Goal: Transaction & Acquisition: Purchase product/service

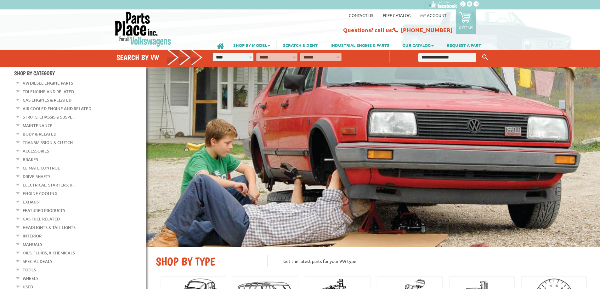
click at [54, 107] on link "Air Cooled Engine and Related" at bounding box center [57, 109] width 69 height 8
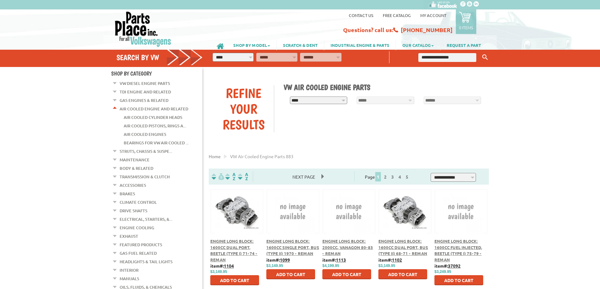
click at [408, 45] on link "OUR CATALOG" at bounding box center [418, 45] width 44 height 11
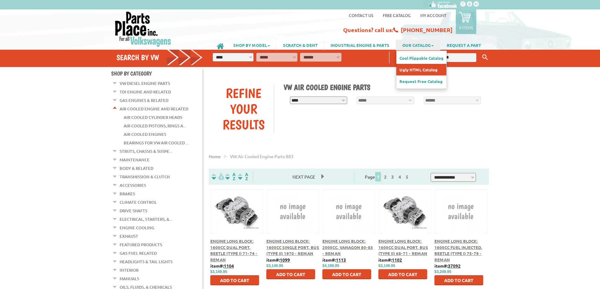
click at [414, 65] on link "Ugly HTML Catalog" at bounding box center [421, 70] width 50 height 12
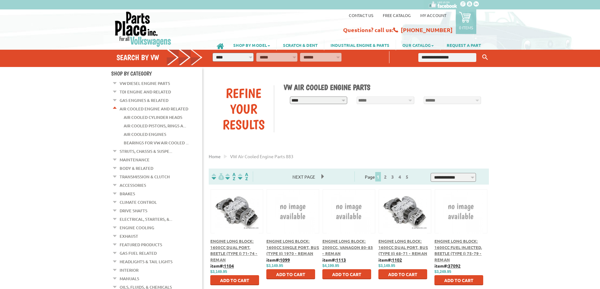
click at [416, 43] on link "OUR CATALOG" at bounding box center [418, 45] width 44 height 11
click at [411, 53] on link "Cool Flippable Catalog" at bounding box center [421, 58] width 50 height 12
click at [446, 53] on input "text" at bounding box center [447, 57] width 58 height 9
type input "******"
click at [481, 52] on button "Keyword Search" at bounding box center [485, 57] width 9 height 10
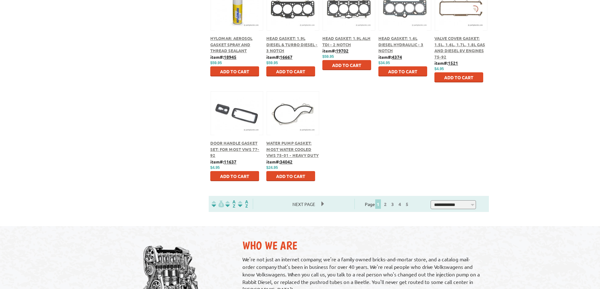
scroll to position [346, 0]
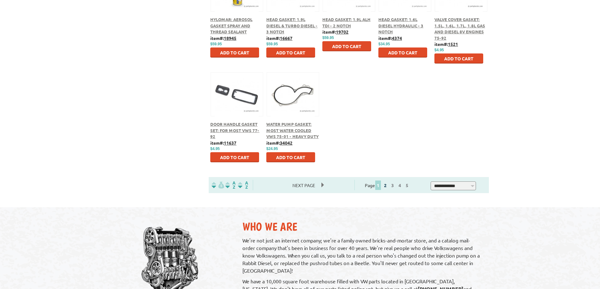
click at [388, 185] on link "2" at bounding box center [386, 186] width 6 height 6
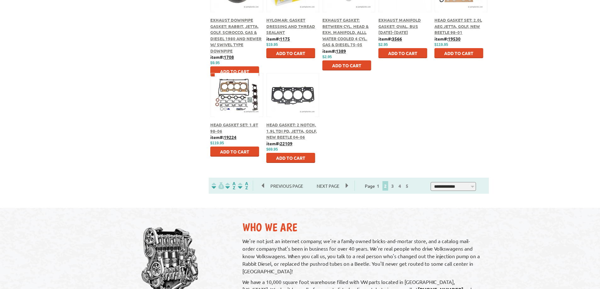
scroll to position [346, 0]
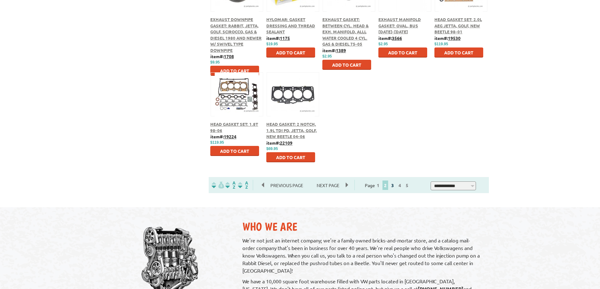
click at [395, 187] on link "3" at bounding box center [393, 186] width 6 height 6
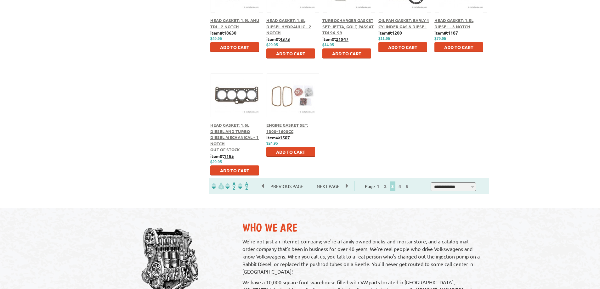
scroll to position [346, 0]
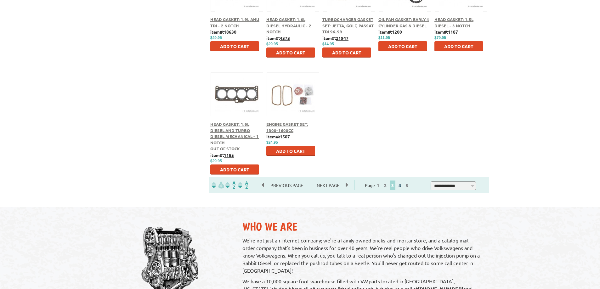
click at [403, 184] on link "4" at bounding box center [400, 186] width 6 height 6
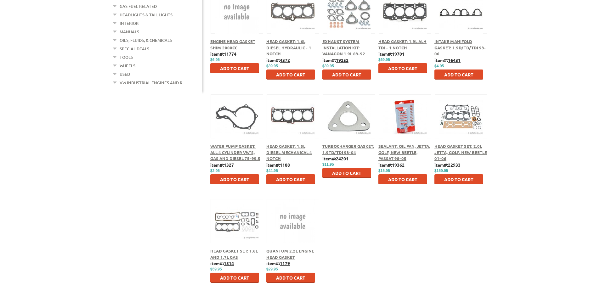
scroll to position [283, 0]
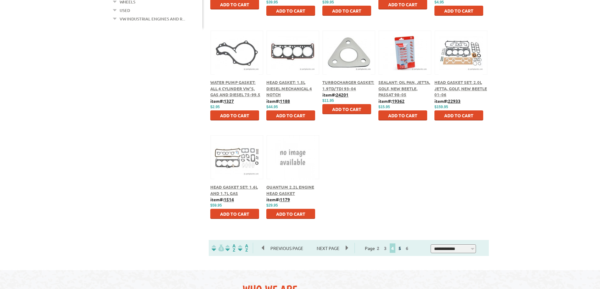
click at [403, 248] on link "5" at bounding box center [400, 249] width 6 height 6
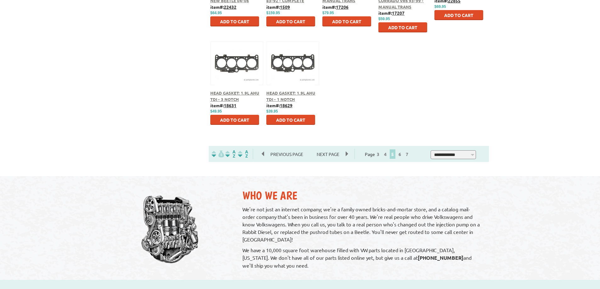
scroll to position [378, 0]
click at [403, 154] on link "6" at bounding box center [400, 154] width 6 height 6
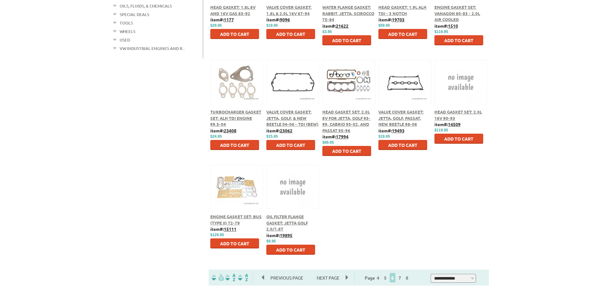
scroll to position [283, 0]
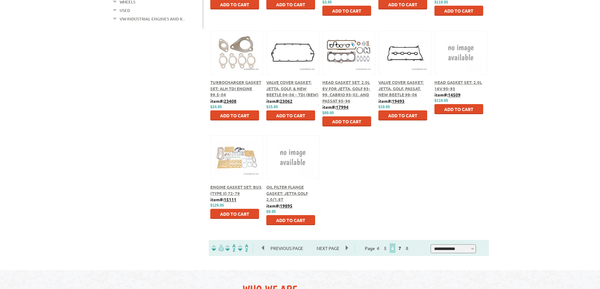
click at [403, 248] on link "7" at bounding box center [400, 249] width 6 height 6
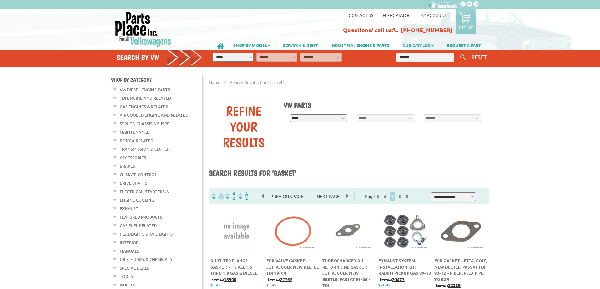
click at [474, 195] on select "**********" at bounding box center [453, 197] width 45 height 9
select select "**********"
click at [435, 193] on select "**********" at bounding box center [453, 197] width 45 height 9
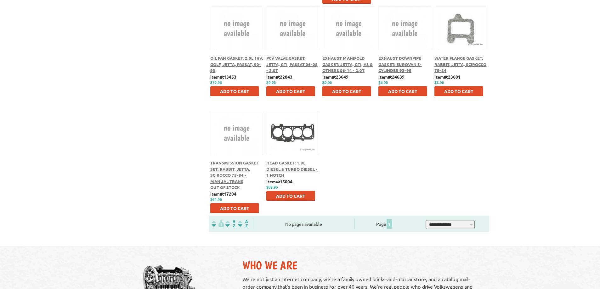
scroll to position [3527, 0]
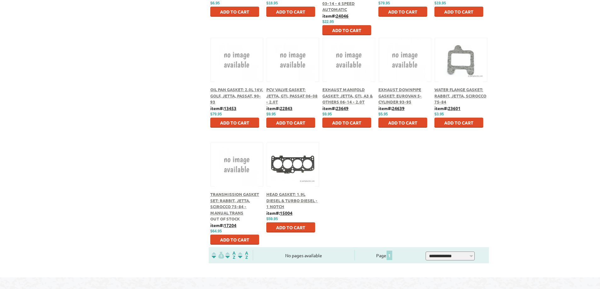
drag, startPoint x: 510, startPoint y: 125, endPoint x: 549, endPoint y: 87, distance: 54.8
drag, startPoint x: 518, startPoint y: 106, endPoint x: 546, endPoint y: 85, distance: 35.1
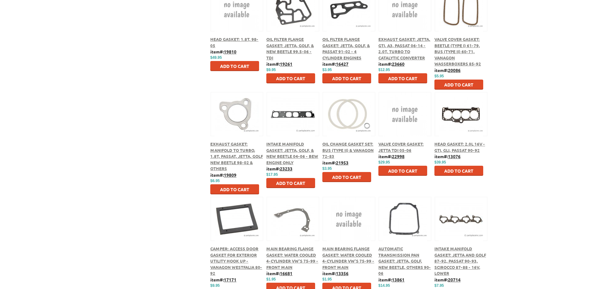
scroll to position [2204, 0]
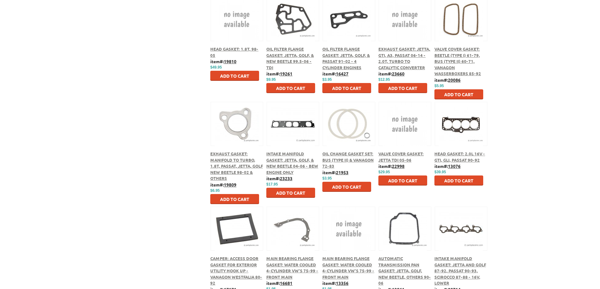
drag, startPoint x: 476, startPoint y: 93, endPoint x: 534, endPoint y: 37, distance: 80.2
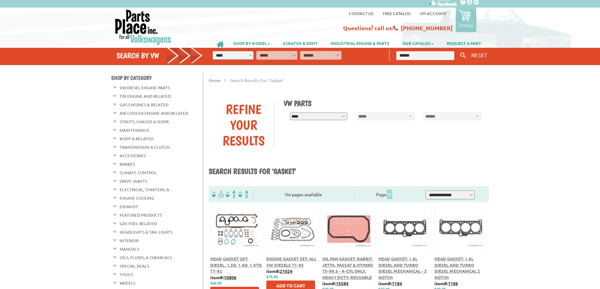
scroll to position [0, 0]
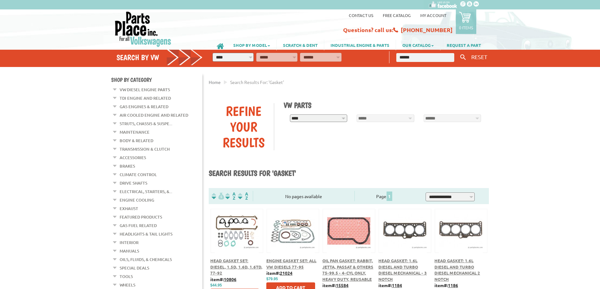
click at [134, 189] on link "Electrical, Starters, &..." at bounding box center [146, 192] width 53 height 8
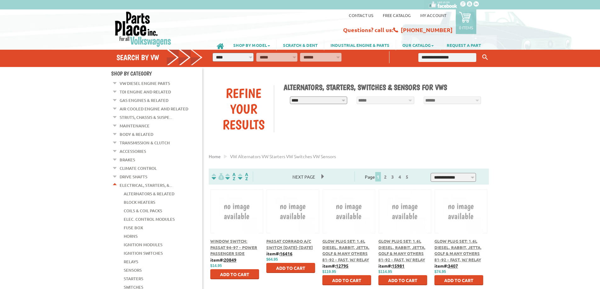
click at [128, 207] on link "Coils & Coil Packs" at bounding box center [143, 211] width 38 height 8
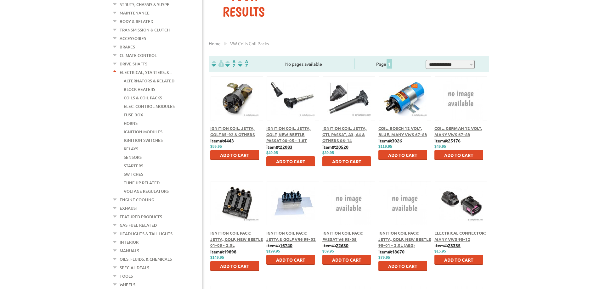
scroll to position [126, 0]
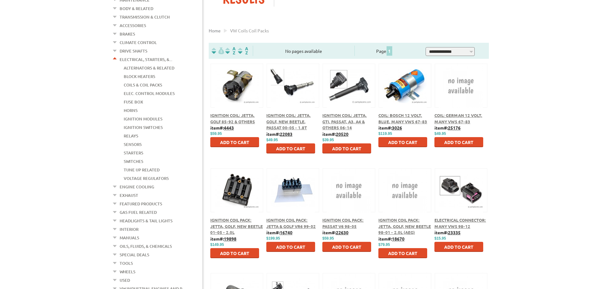
click at [400, 119] on div "Coil: Bosch 12 Volt, Blue, Many VWs 67-83" at bounding box center [404, 118] width 53 height 12
click at [401, 132] on div "$119.95" at bounding box center [404, 133] width 53 height 5
click at [399, 130] on u "3026" at bounding box center [397, 128] width 10 height 6
click at [399, 119] on span "Coil: Bosch 12 Volt, Blue, Many VWs 67-83" at bounding box center [402, 119] width 49 height 12
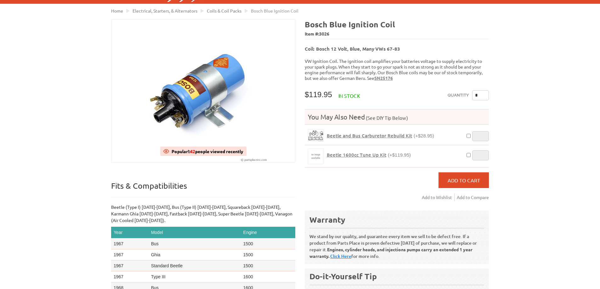
scroll to position [94, 0]
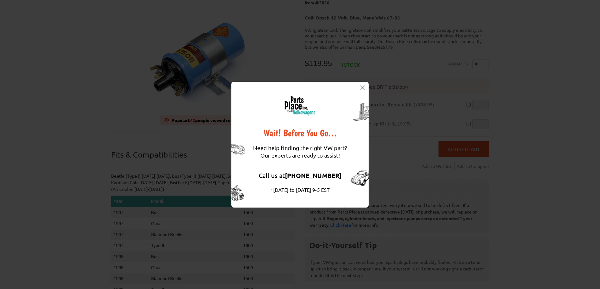
click at [363, 88] on img at bounding box center [362, 88] width 5 height 5
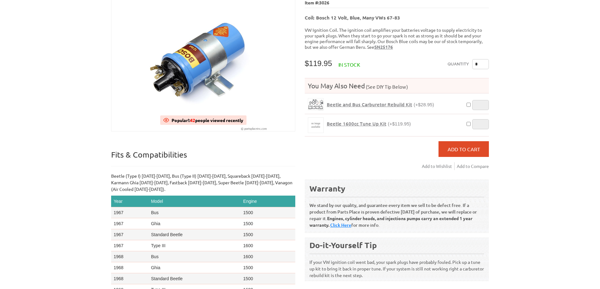
scroll to position [31, 0]
